Goal: Information Seeking & Learning: Learn about a topic

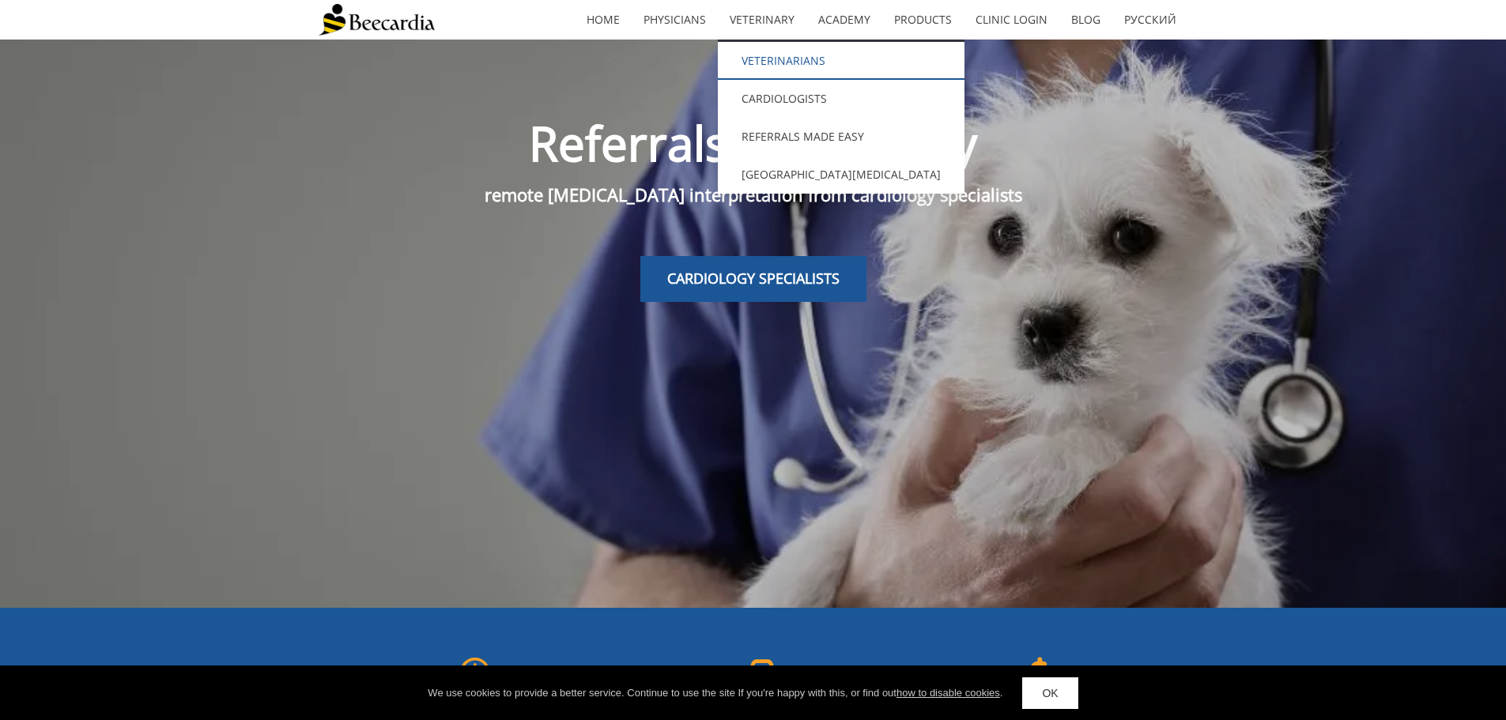
click at [764, 59] on link "Veterinarians" at bounding box center [841, 61] width 247 height 38
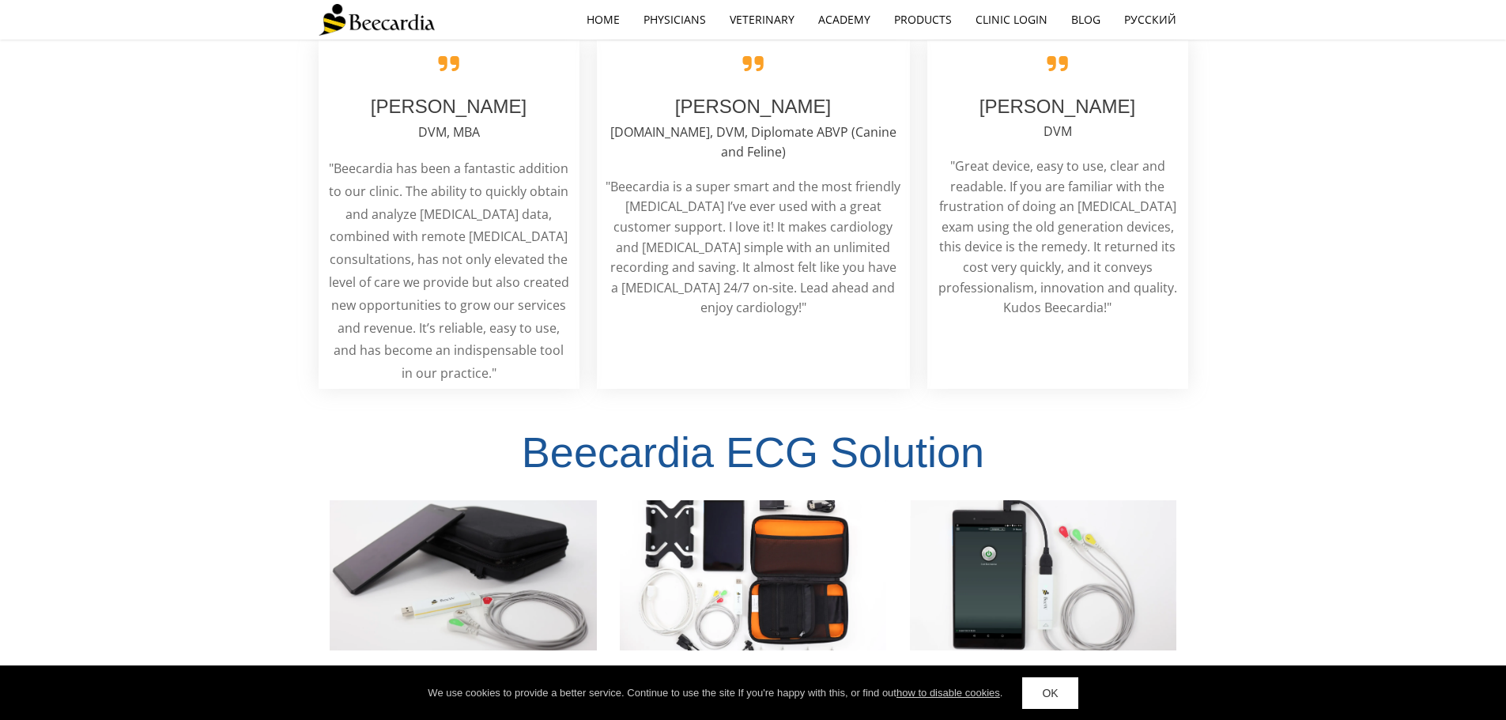
scroll to position [3163, 0]
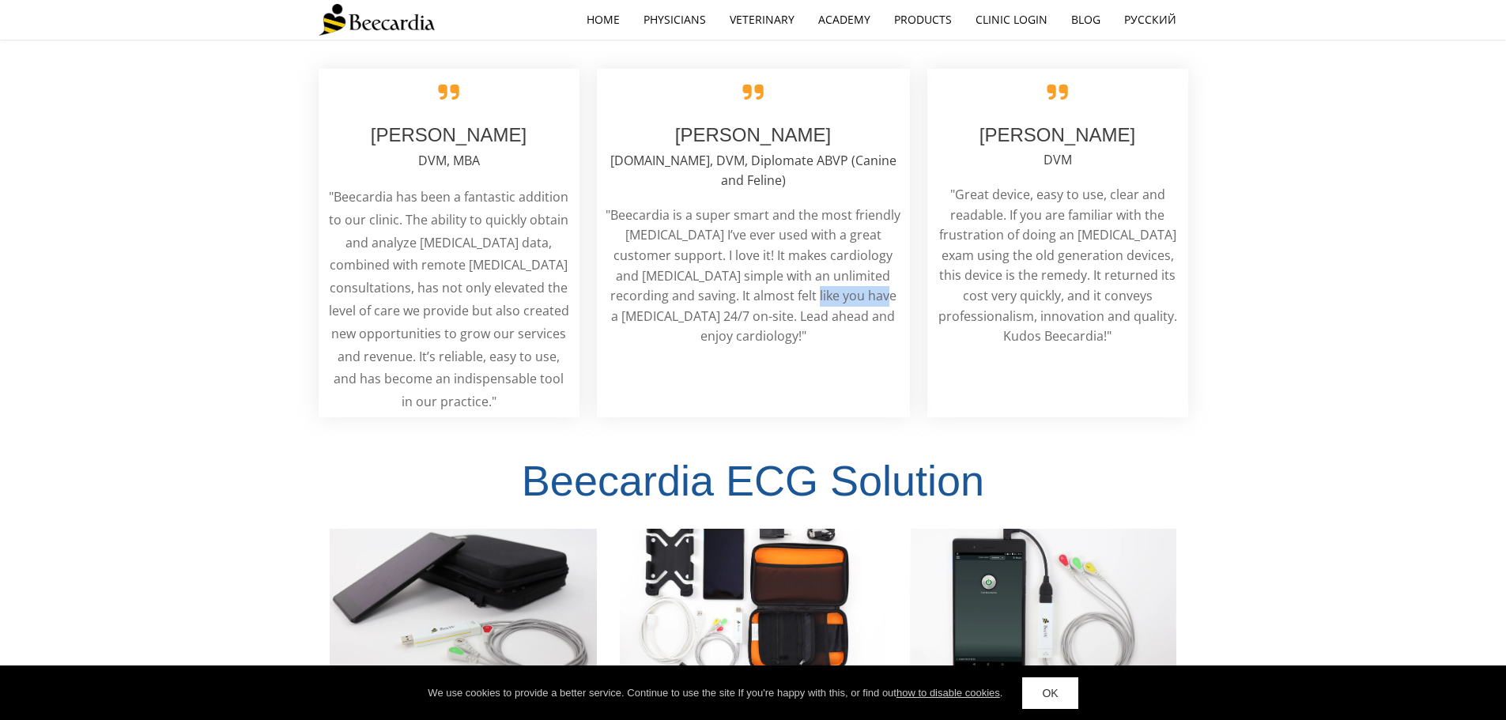
drag, startPoint x: 745, startPoint y: 210, endPoint x: 824, endPoint y: 217, distance: 79.3
click at [817, 214] on span ""Beecardia is a super smart and the most friendly [MEDICAL_DATA] I’ve ever used…" at bounding box center [753, 275] width 295 height 139
click at [824, 217] on p ""Beecardia is a super smart and the most friendly [MEDICAL_DATA] I’ve ever used…" at bounding box center [754, 277] width 296 height 142
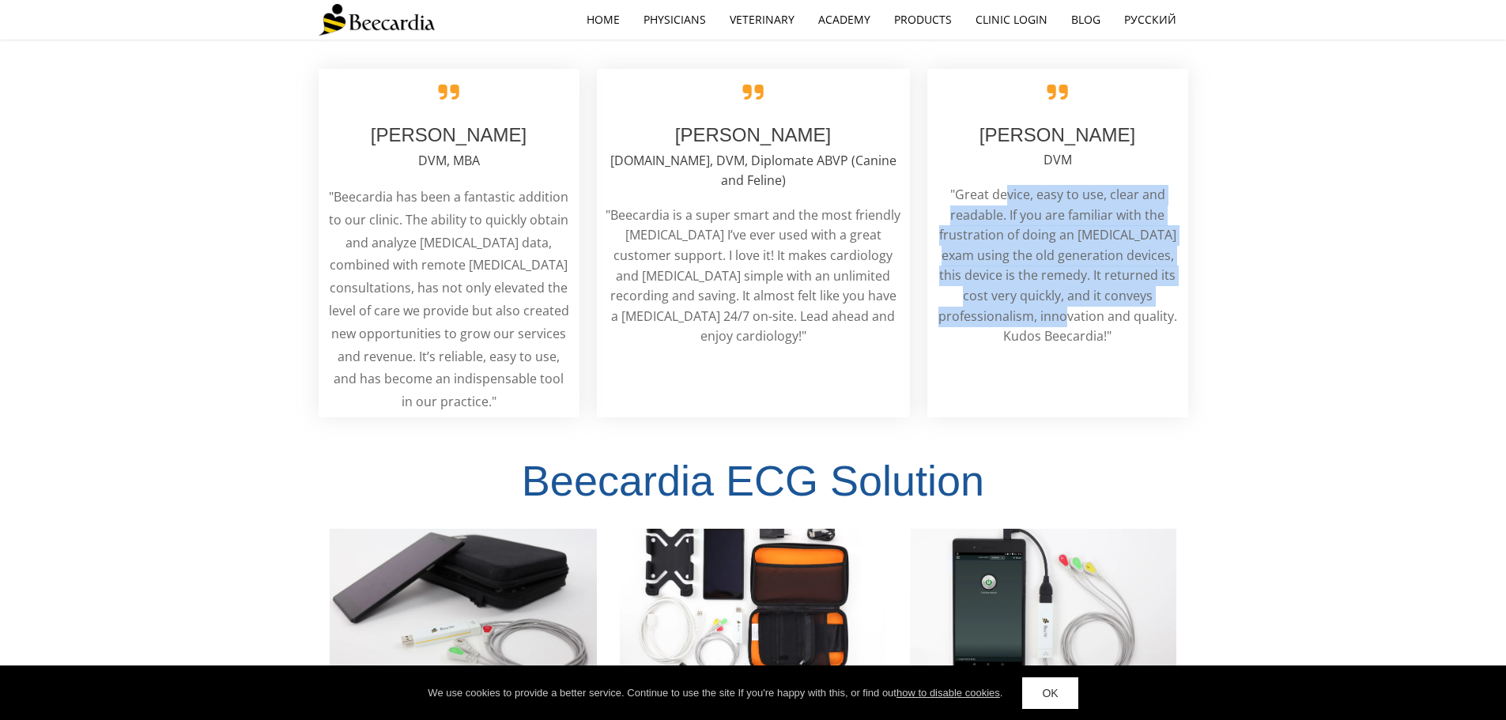
drag, startPoint x: 1005, startPoint y: 128, endPoint x: 1069, endPoint y: 252, distance: 139.7
click at [1069, 252] on span ""Great device, easy to use, clear and readable. If you are familiar with the fr…" at bounding box center [1058, 265] width 239 height 159
click at [1072, 252] on span ""Great device, easy to use, clear and readable. If you are familiar with the fr…" at bounding box center [1058, 265] width 239 height 159
drag, startPoint x: 1101, startPoint y: 270, endPoint x: 974, endPoint y: 142, distance: 179.5
click at [974, 185] on p ""Great device, easy to use, clear and readable. If you are familiar with the fr…" at bounding box center [1058, 266] width 244 height 162
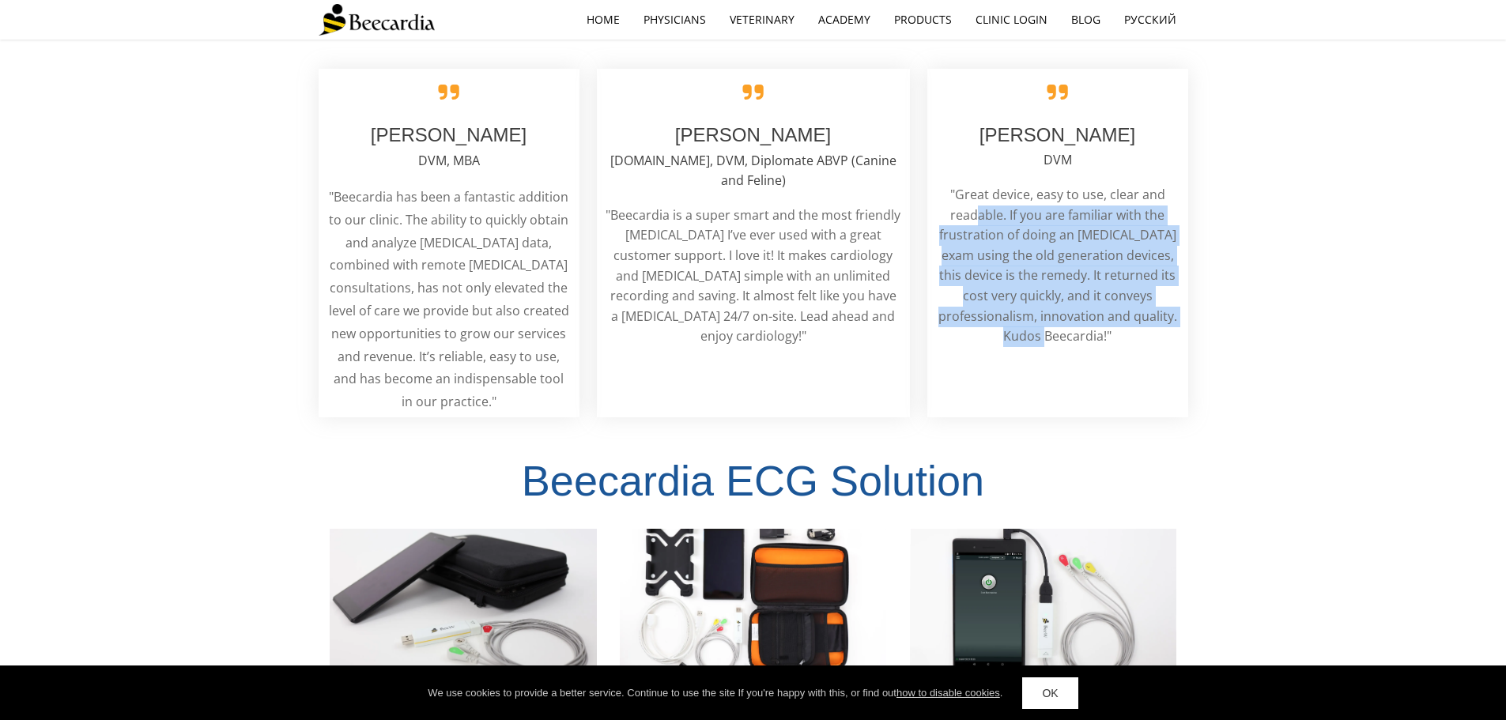
click at [974, 186] on span ""Great device, easy to use, clear and readable. If you are familiar with the fr…" at bounding box center [1058, 265] width 239 height 159
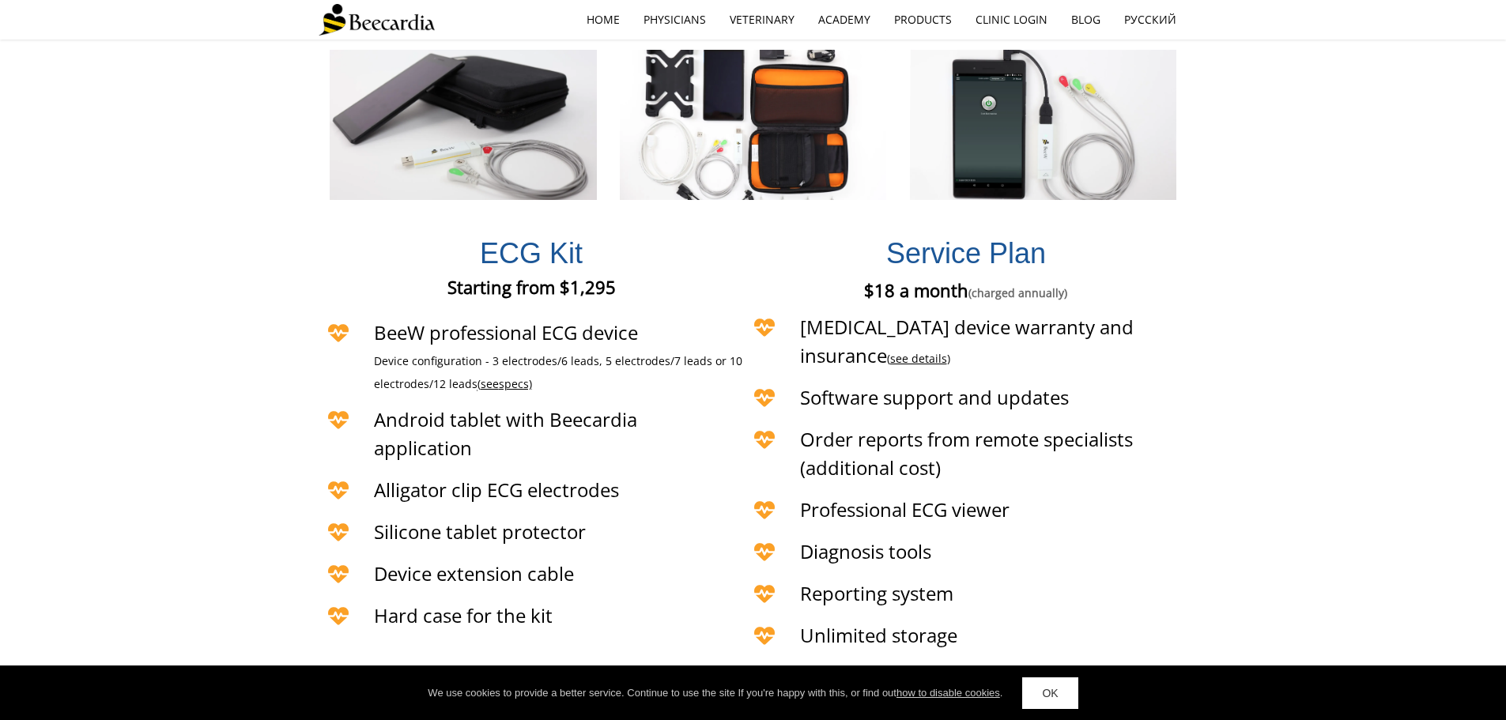
scroll to position [3638, 0]
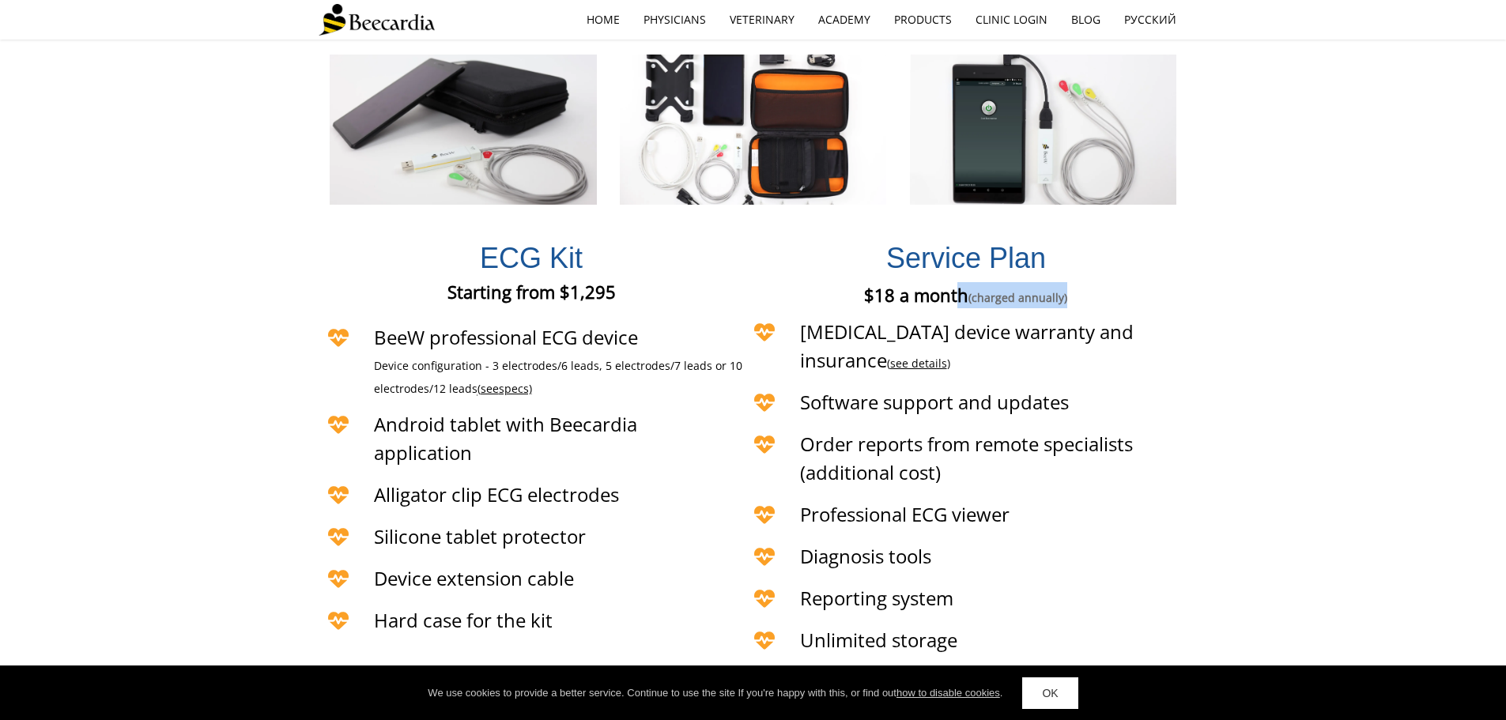
drag, startPoint x: 960, startPoint y: 229, endPoint x: 1098, endPoint y: 228, distance: 137.6
click at [1098, 282] on p "$18 a month (charged annually)" at bounding box center [966, 295] width 355 height 26
click at [1143, 282] on p "$18 a month (charged annually)" at bounding box center [966, 295] width 355 height 26
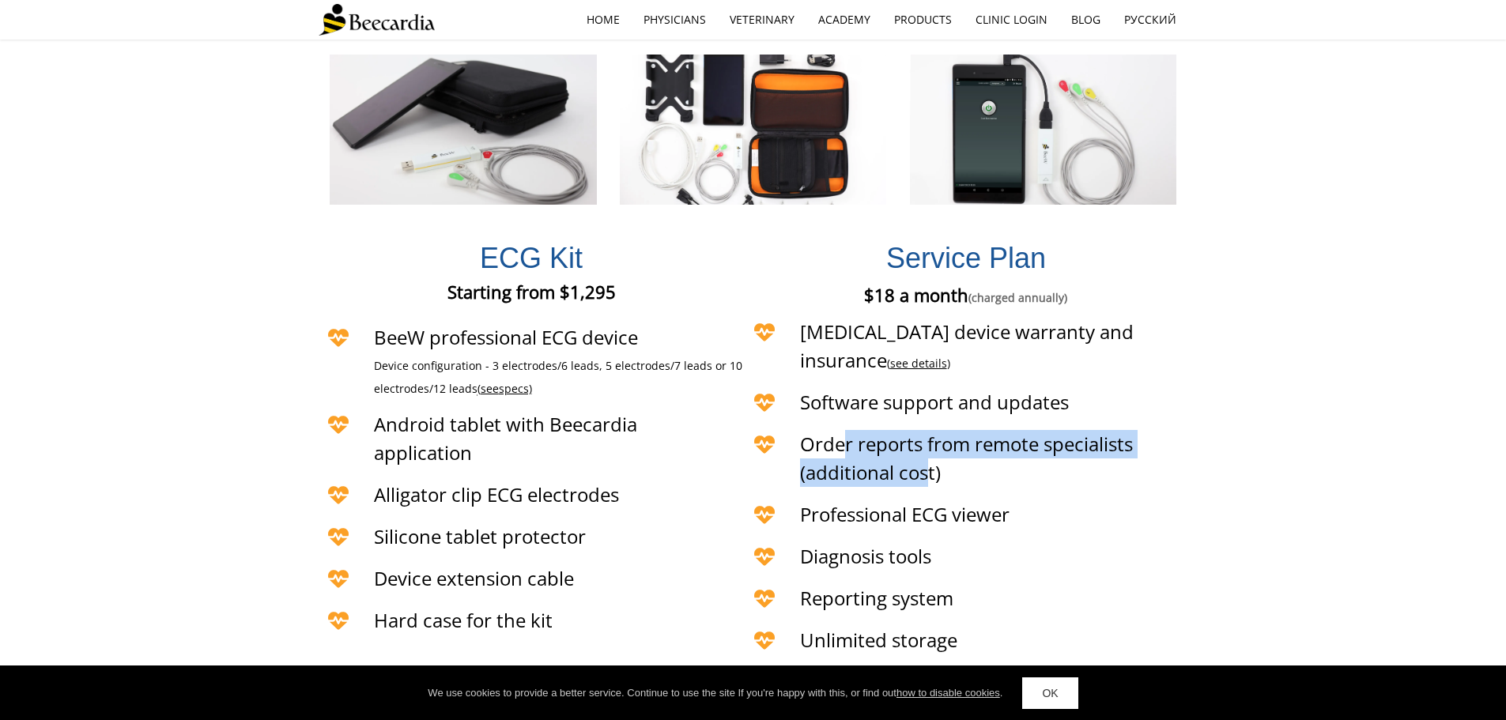
drag, startPoint x: 845, startPoint y: 357, endPoint x: 965, endPoint y: 372, distance: 120.4
click at [950, 430] on h4 "Order reports from remote specialists (additional cost)" at bounding box center [994, 458] width 388 height 57
click at [976, 430] on h4 "Order reports from remote specialists (additional cost)" at bounding box center [994, 458] width 388 height 57
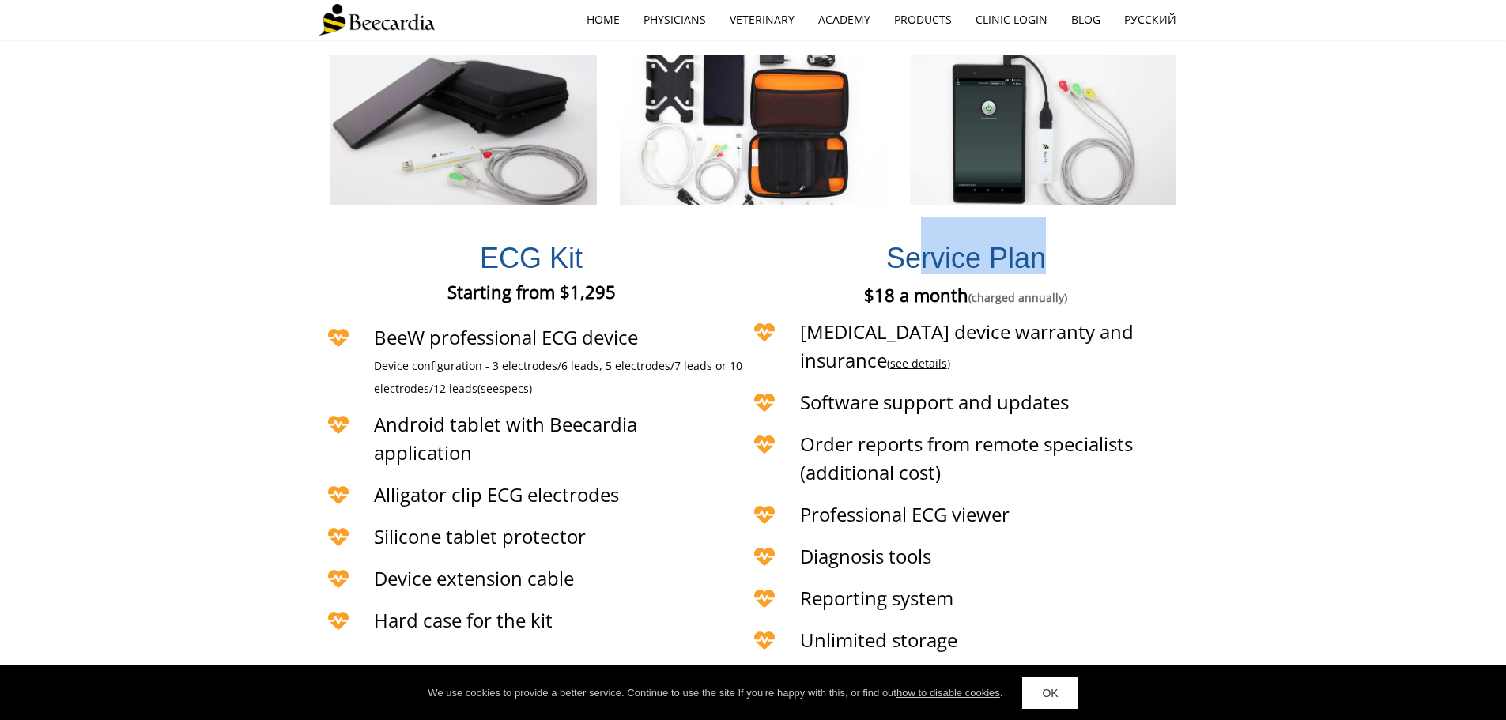
drag, startPoint x: 925, startPoint y: 187, endPoint x: 1076, endPoint y: 202, distance: 151.8
click at [1070, 217] on h1 "Service Plan" at bounding box center [967, 245] width 444 height 57
click at [1128, 214] on div "Service Plan" at bounding box center [967, 246] width 444 height 65
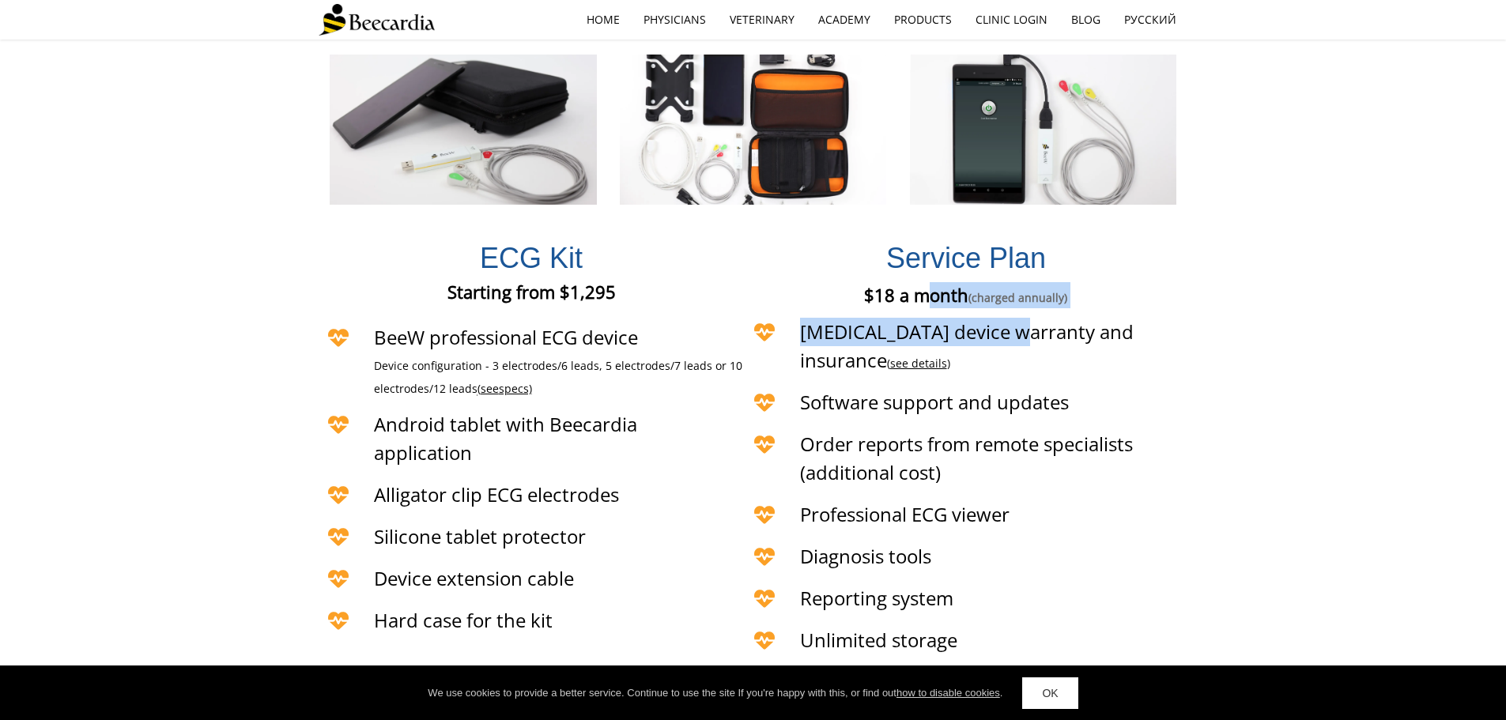
drag, startPoint x: 934, startPoint y: 228, endPoint x: 1023, endPoint y: 252, distance: 91.9
click at [1023, 252] on div "Service Plan $18 a month (charged annually) €18 a month (charged annually) £18 …" at bounding box center [967, 438] width 444 height 449
click at [1035, 319] on span "[MEDICAL_DATA] device warranty and insurance ( see details )" at bounding box center [967, 346] width 334 height 55
